Goal: Information Seeking & Learning: Learn about a topic

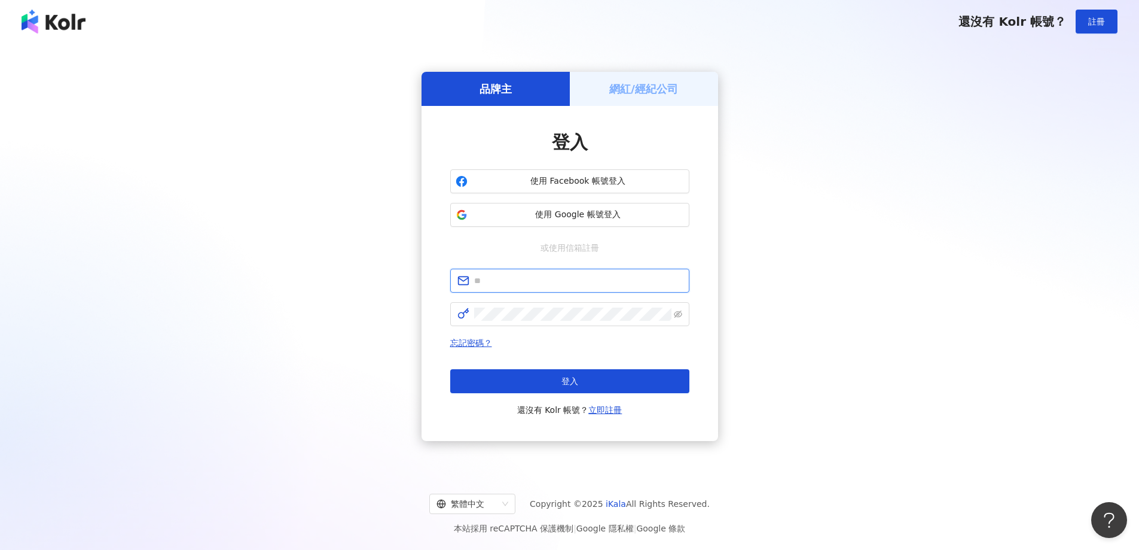
click at [515, 281] on input "text" at bounding box center [578, 280] width 208 height 13
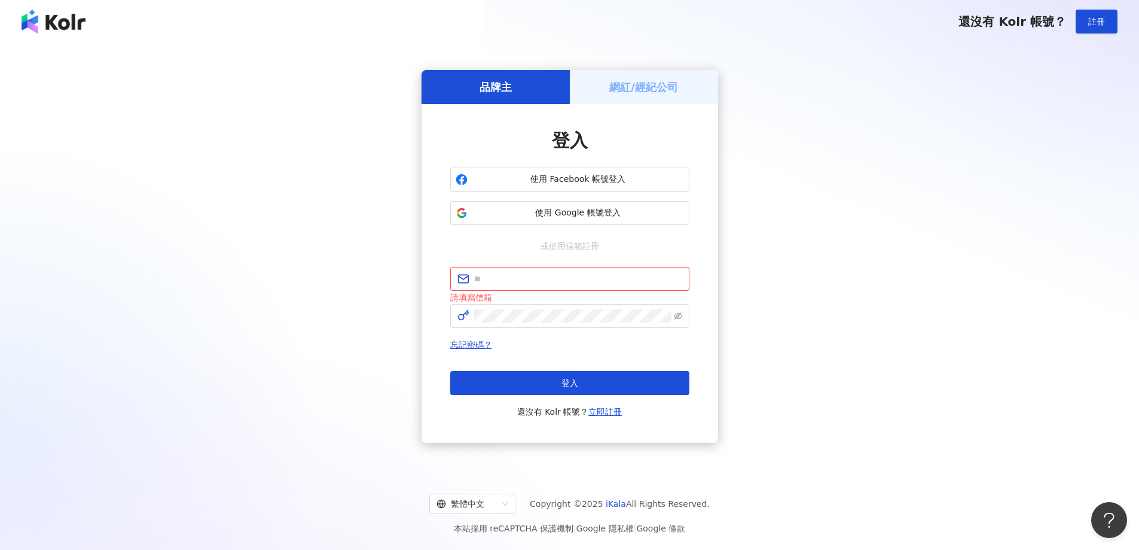
type input "**********"
click at [564, 380] on span "登入" at bounding box center [570, 383] width 17 height 10
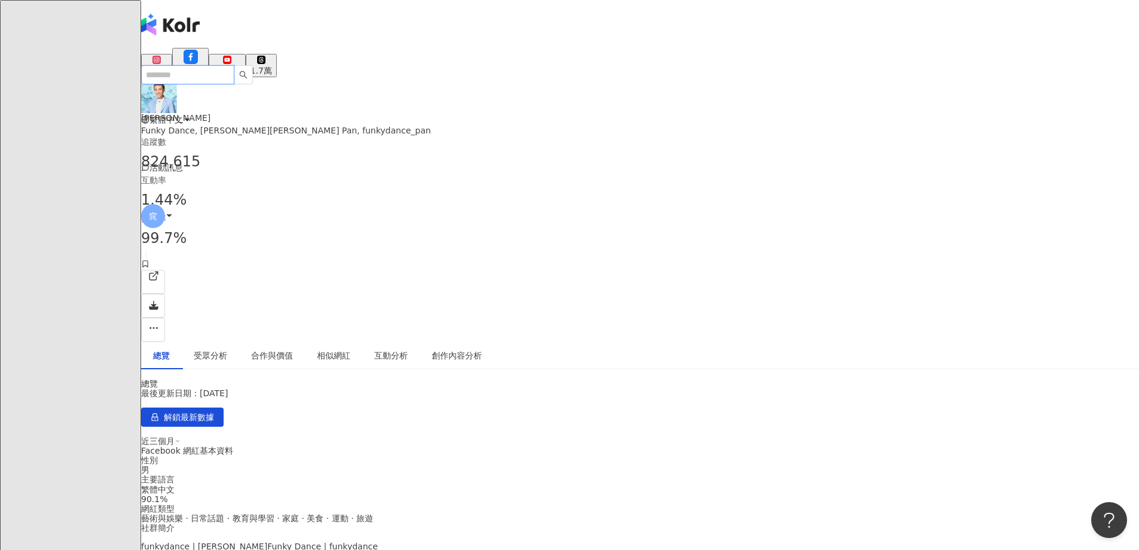
click at [234, 65] on input "search" at bounding box center [187, 74] width 93 height 19
type input "*"
type input "**"
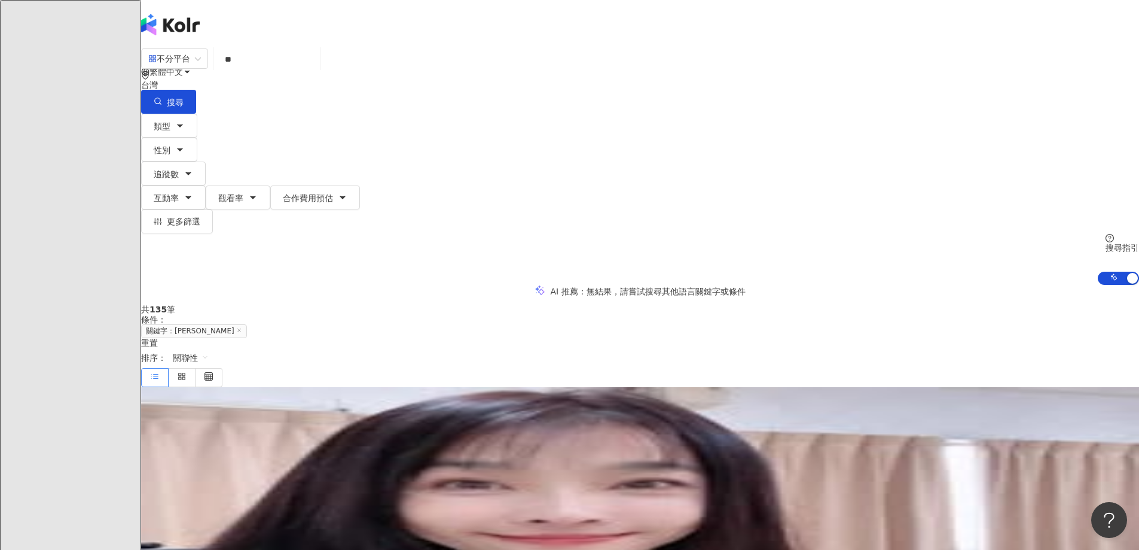
click at [211, 486] on span "[PERSON_NAME]" at bounding box center [175, 491] width 69 height 10
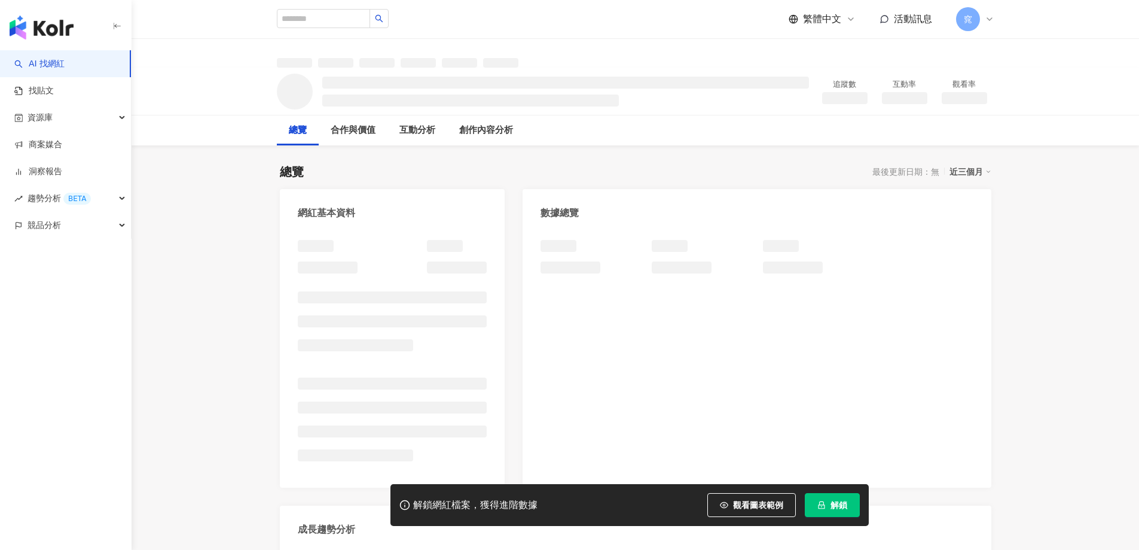
click at [819, 499] on button "解鎖" at bounding box center [832, 505] width 55 height 24
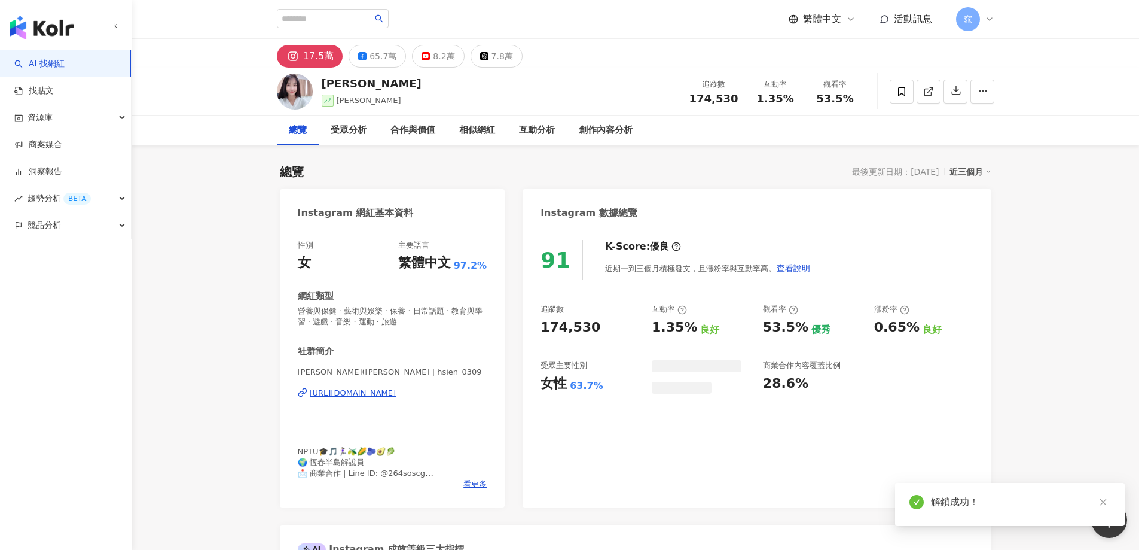
click at [1099, 500] on icon "close" at bounding box center [1103, 502] width 8 height 8
click at [373, 59] on div "65.7萬" at bounding box center [383, 56] width 27 height 17
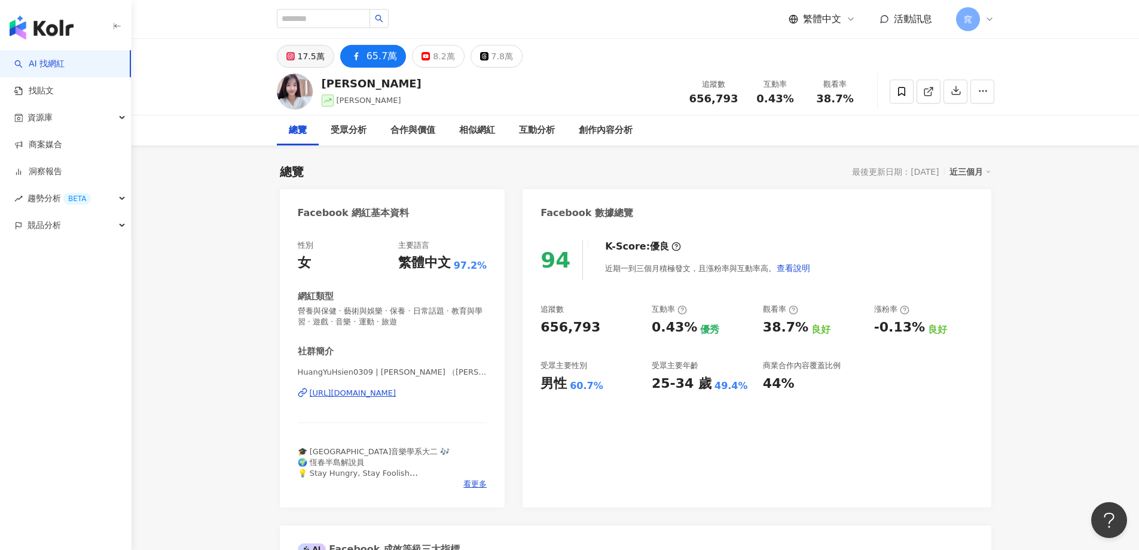
click at [304, 53] on div "17.5萬" at bounding box center [311, 56] width 27 height 17
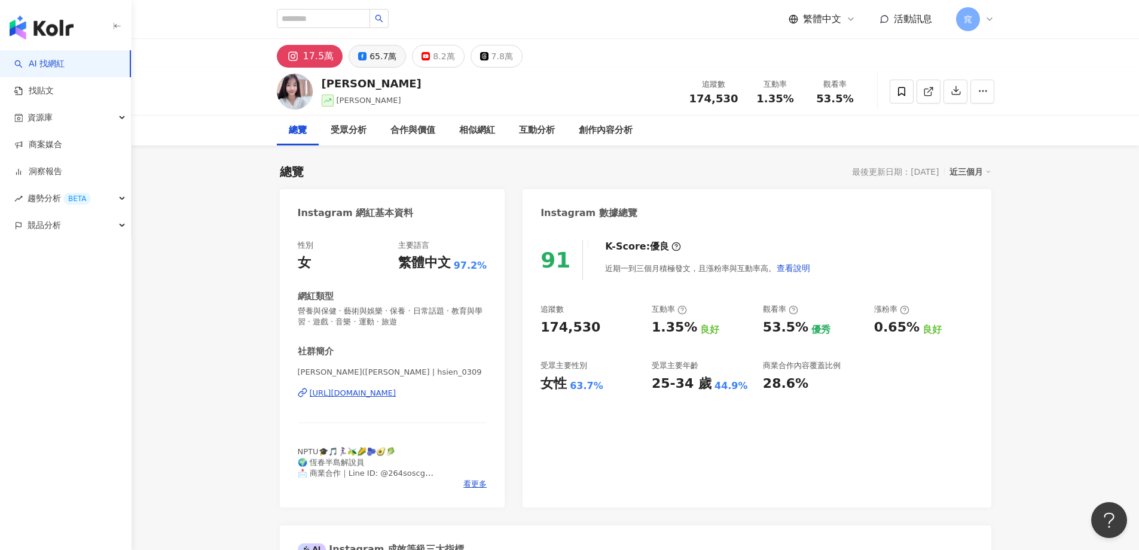
click at [375, 56] on div "65.7萬" at bounding box center [383, 56] width 27 height 17
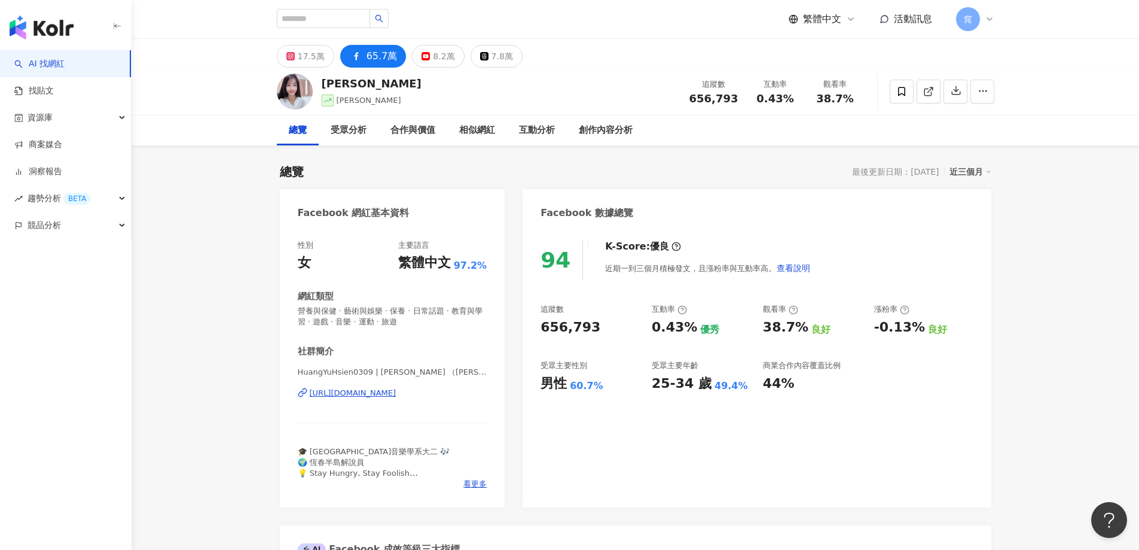
click at [323, 62] on button "17.5萬" at bounding box center [305, 56] width 57 height 23
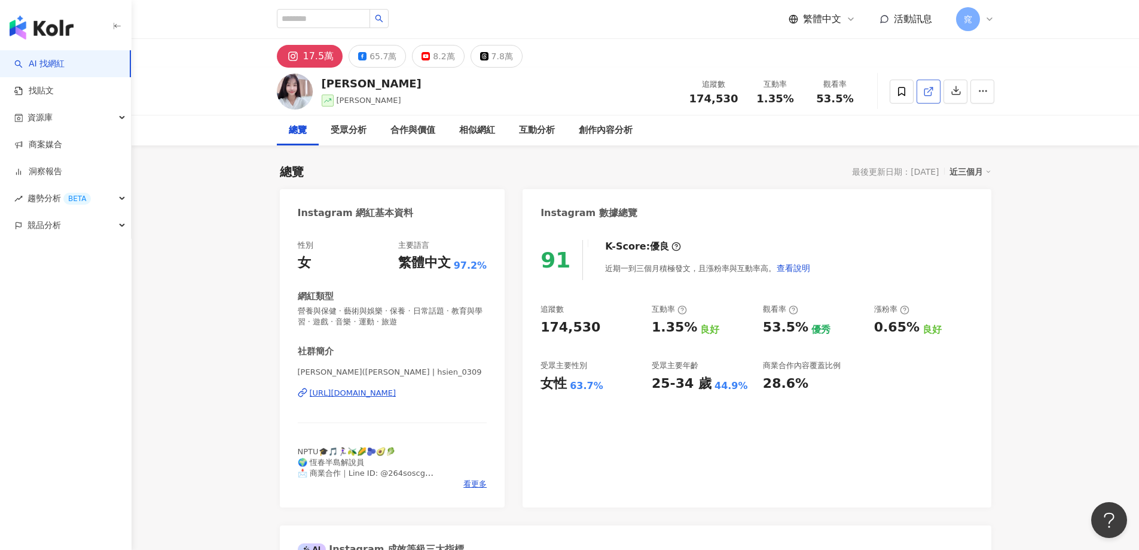
click at [930, 89] on icon at bounding box center [928, 91] width 11 height 11
